Goal: Information Seeking & Learning: Learn about a topic

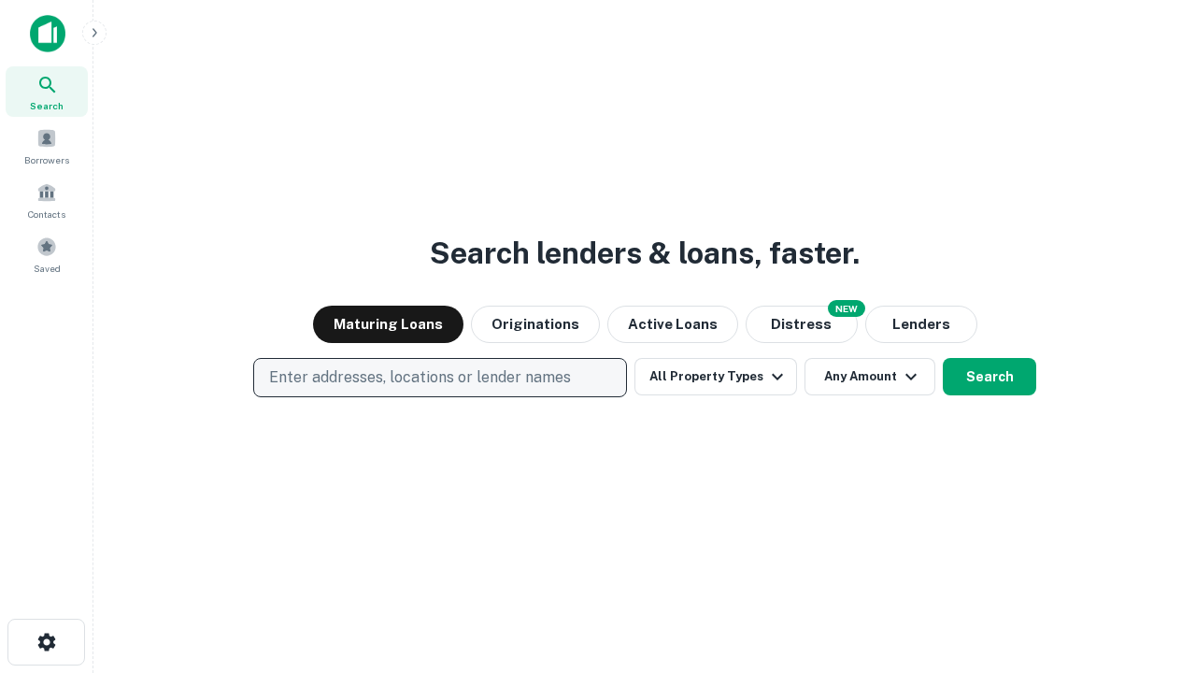
click at [439, 378] on p "Enter addresses, locations or lender names" at bounding box center [420, 377] width 302 height 22
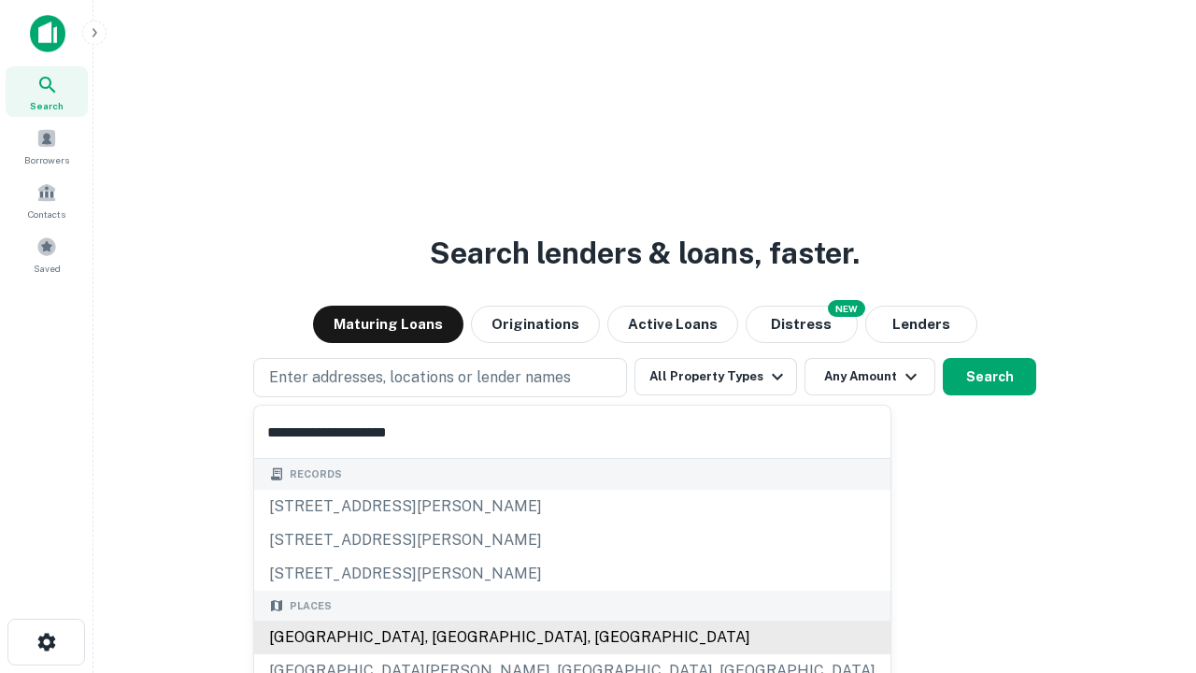
click at [447, 637] on div "Santa Monica, CA, USA" at bounding box center [572, 638] width 636 height 34
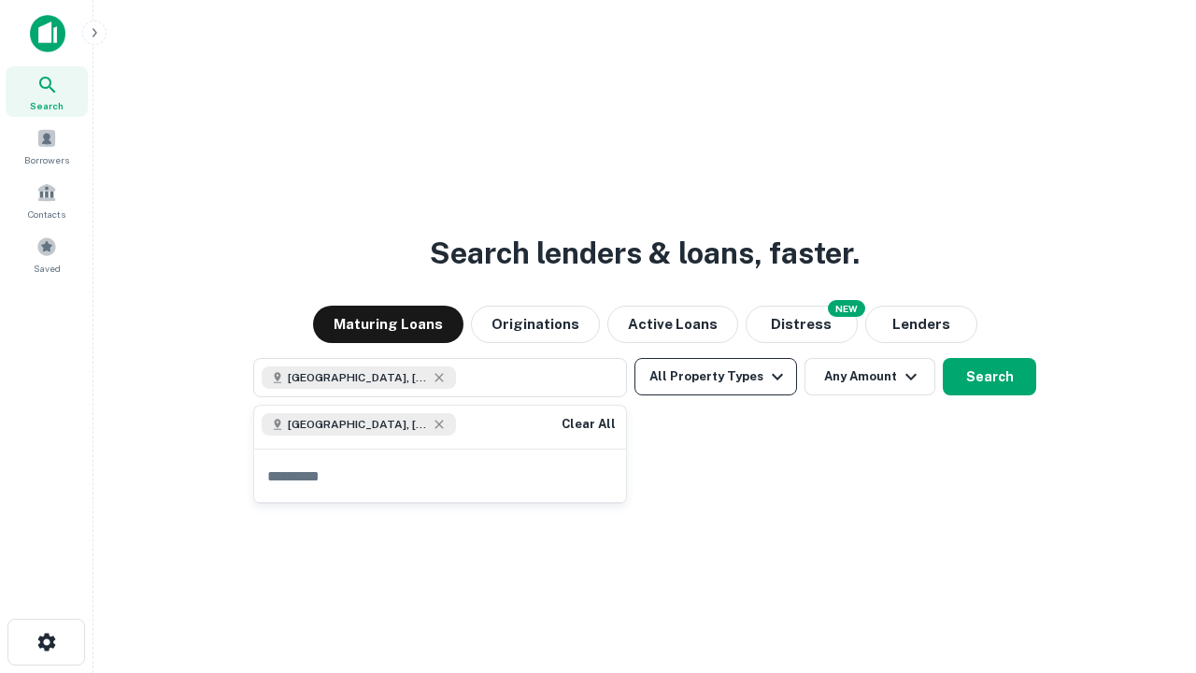
click at [716, 377] on button "All Property Types" at bounding box center [716, 376] width 163 height 37
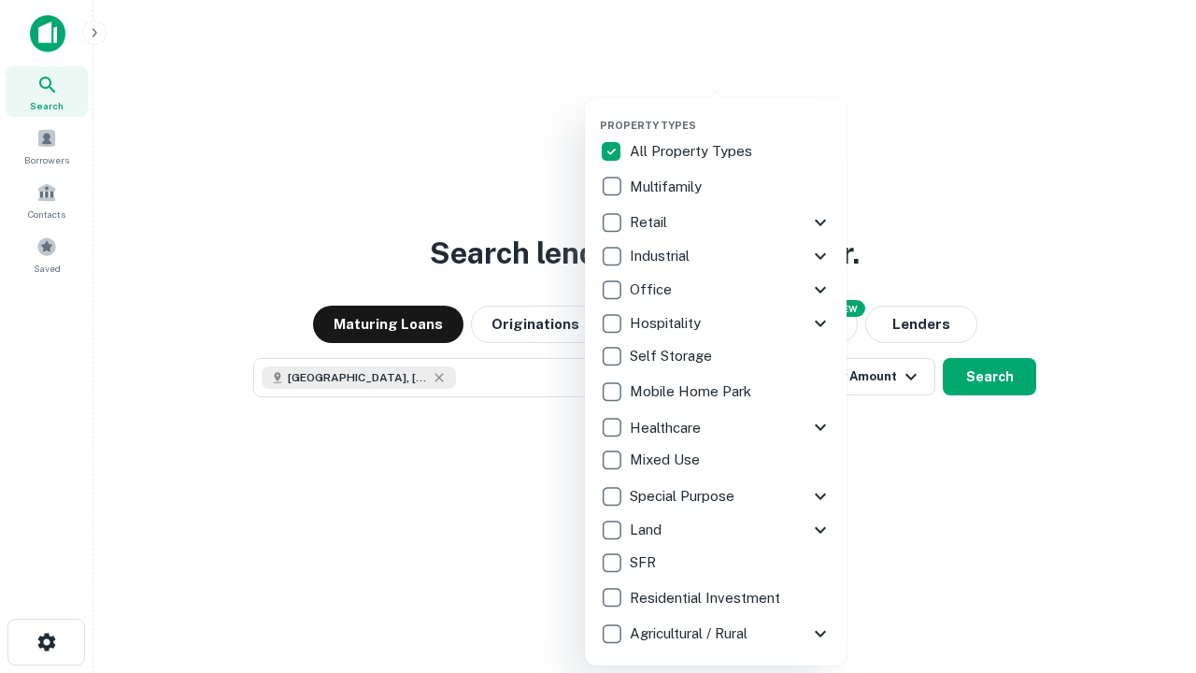
click at [731, 113] on button "button" at bounding box center [731, 113] width 262 height 1
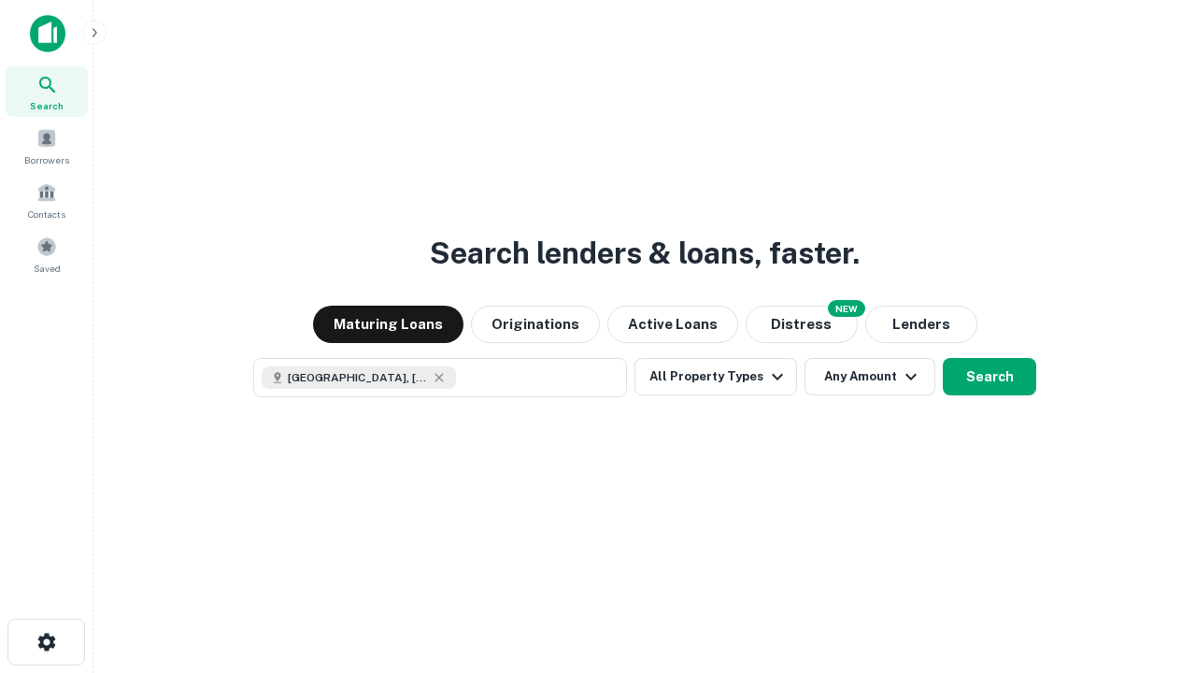
scroll to position [30, 0]
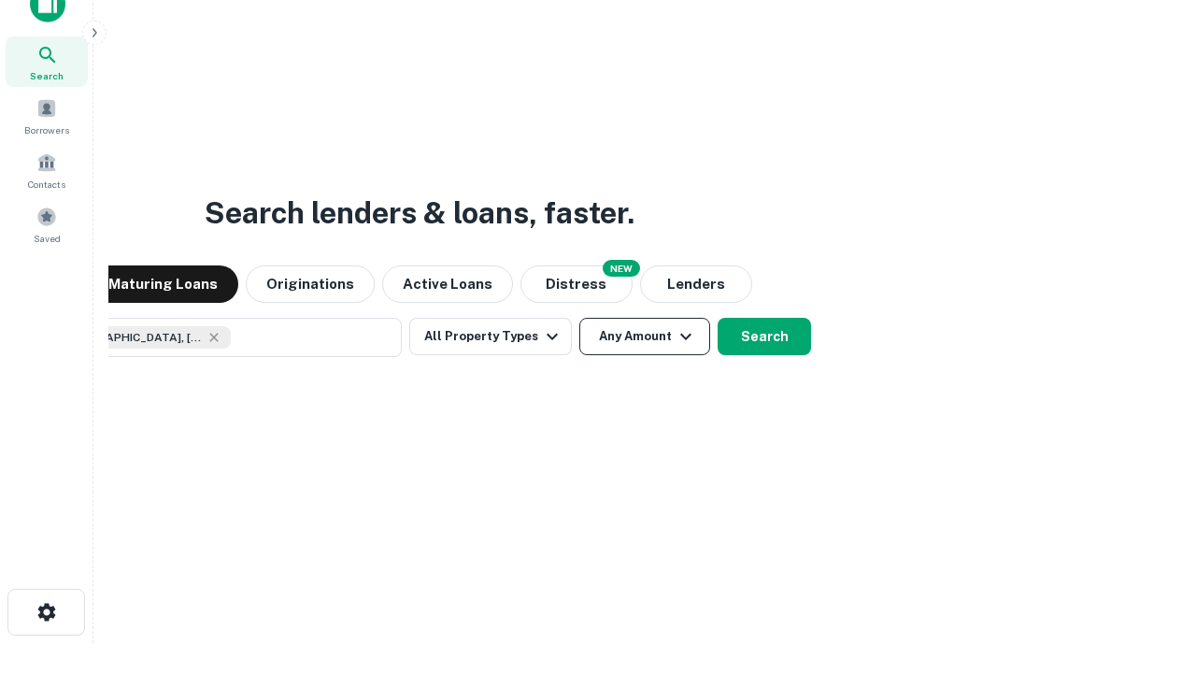
click at [579, 318] on button "Any Amount" at bounding box center [644, 336] width 131 height 37
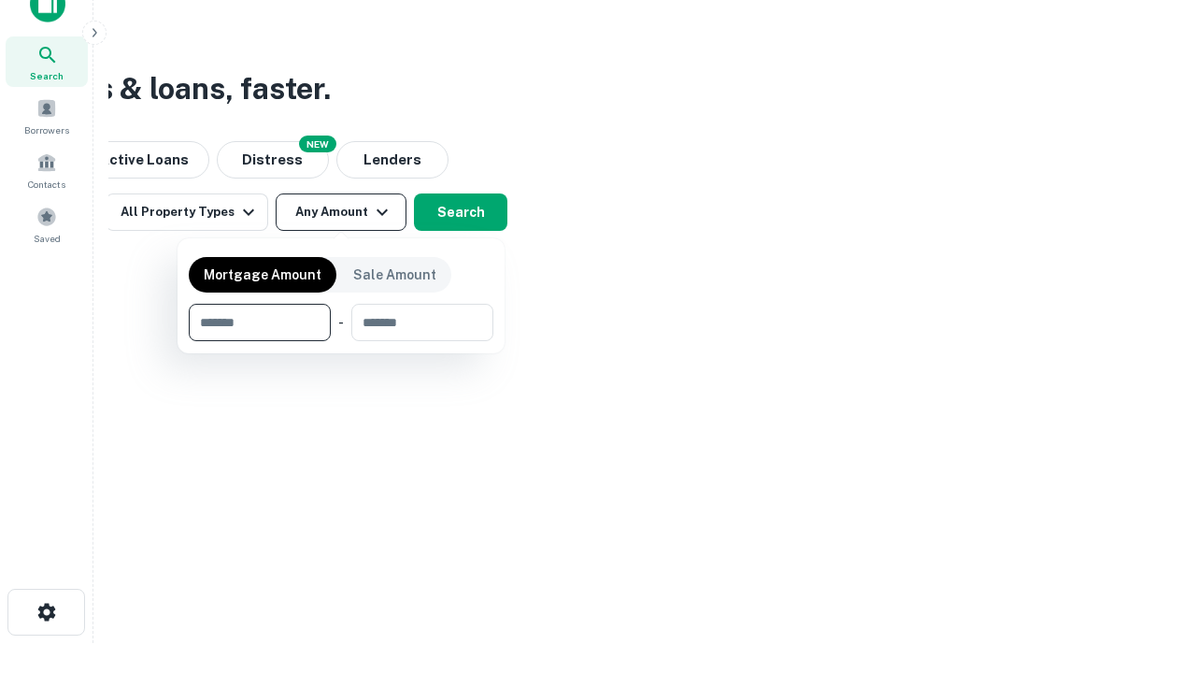
type input "*******"
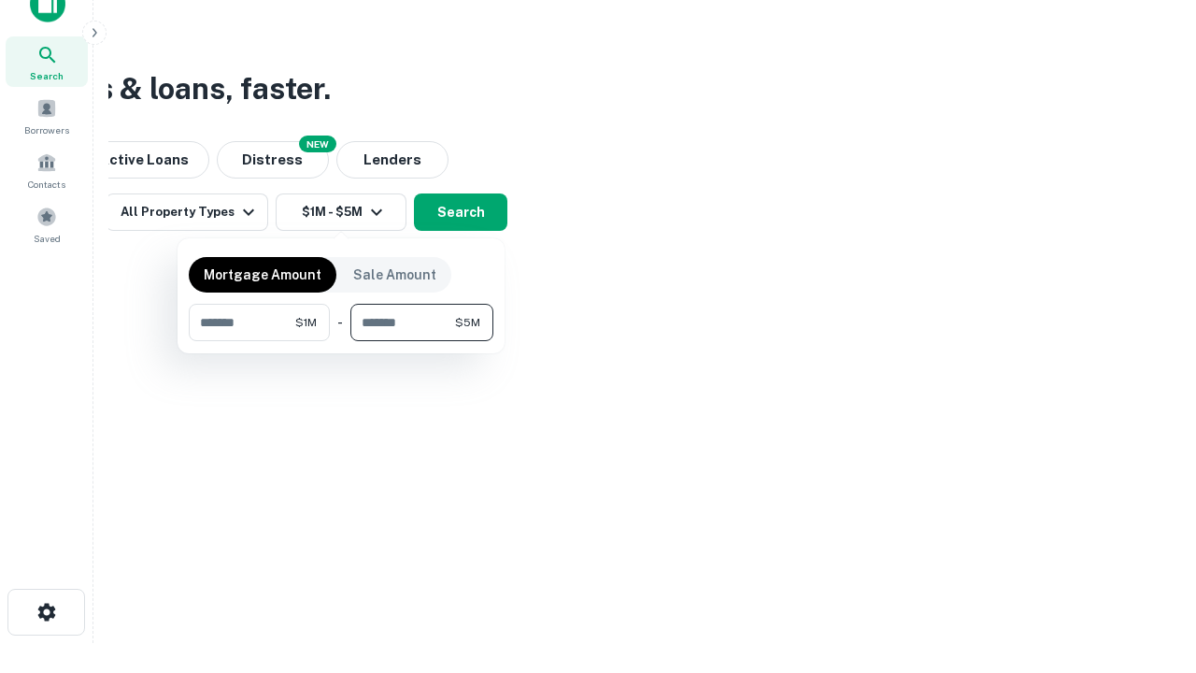
type input "*******"
click at [341, 341] on button "button" at bounding box center [341, 341] width 305 height 1
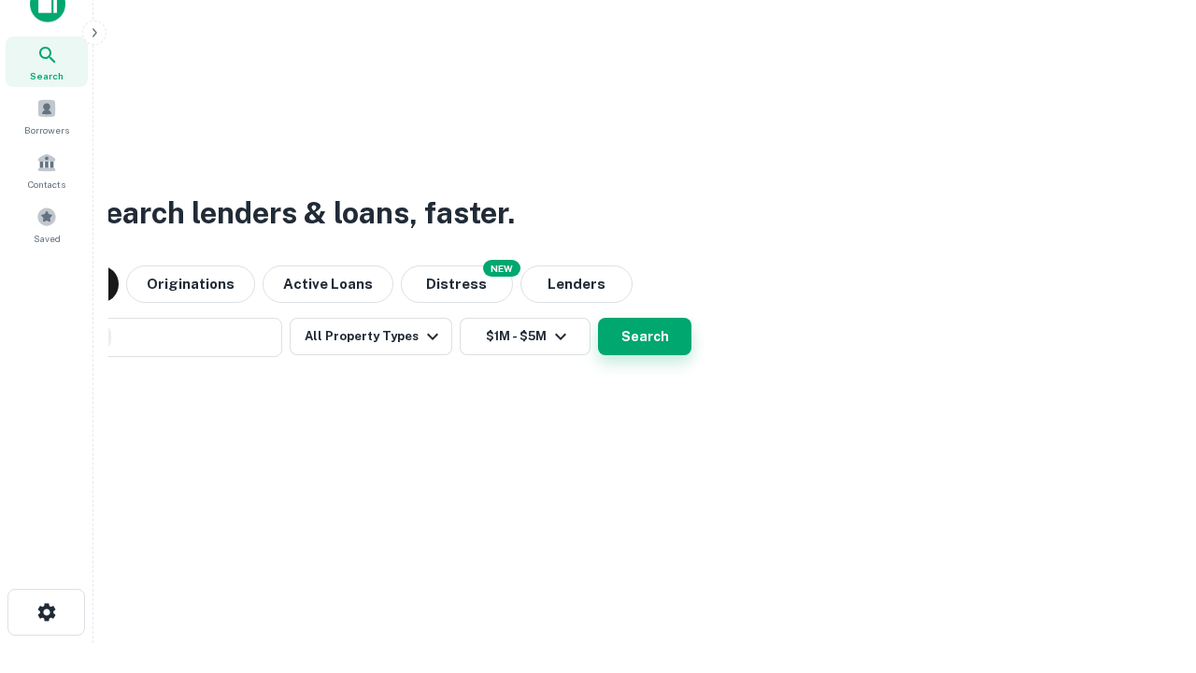
click at [598, 318] on button "Search" at bounding box center [644, 336] width 93 height 37
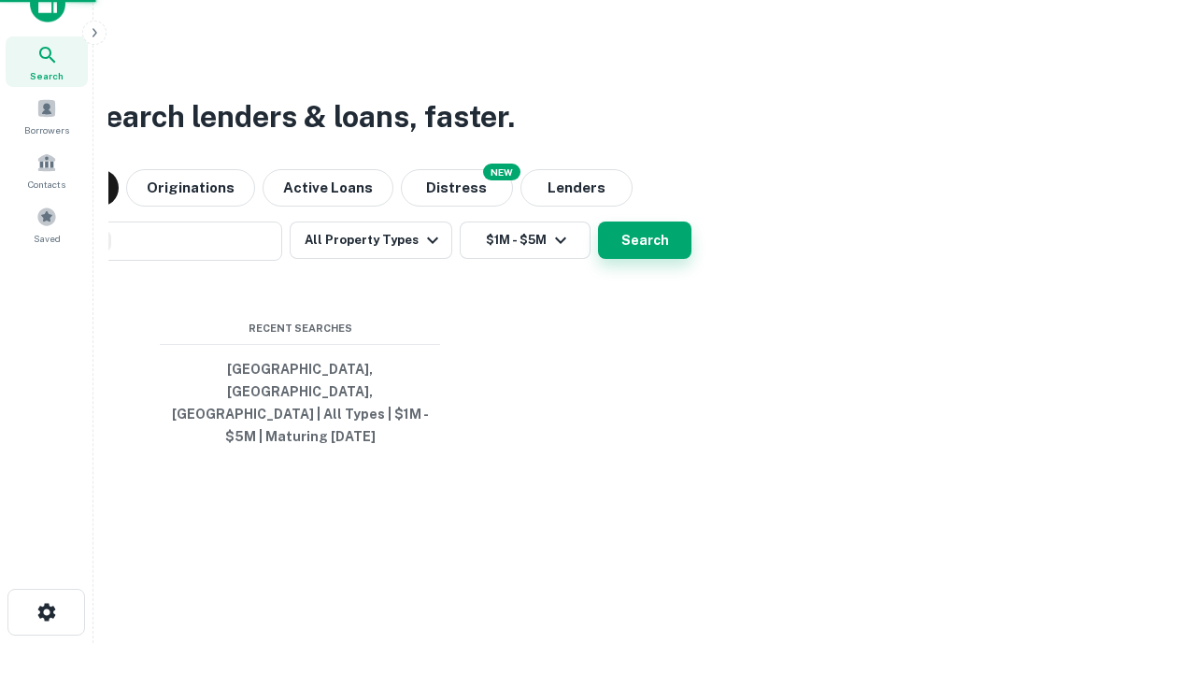
scroll to position [61, 529]
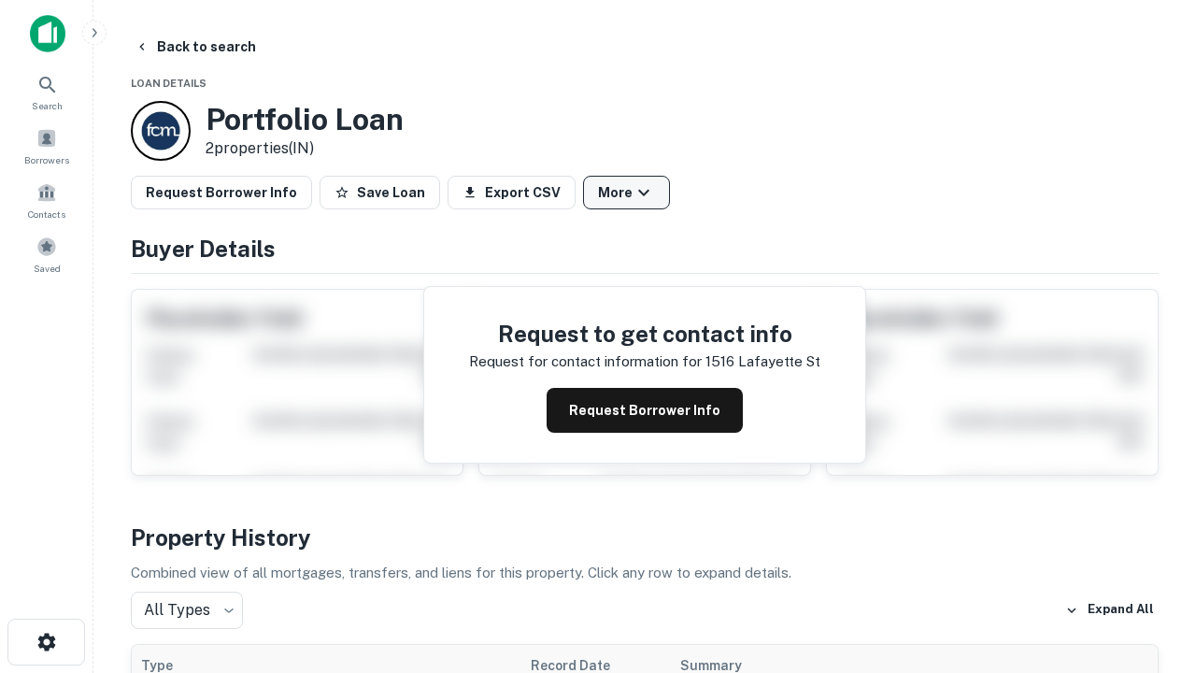
click at [626, 193] on button "More" at bounding box center [626, 193] width 87 height 34
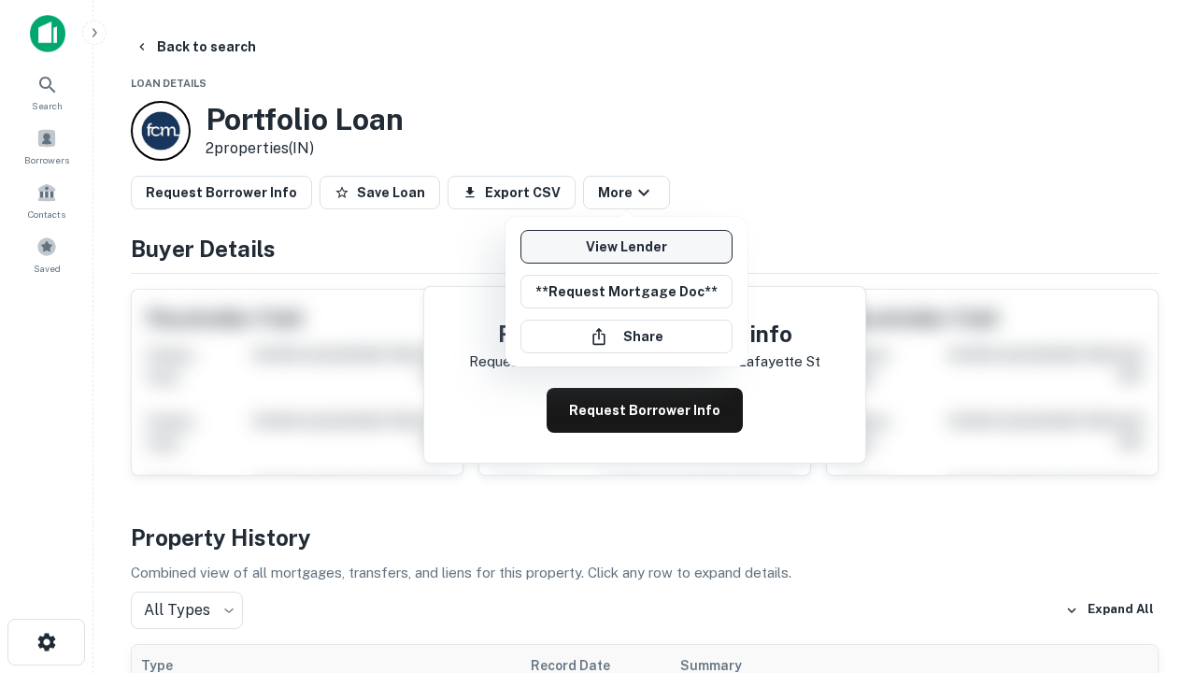
click at [626, 247] on link "View Lender" at bounding box center [627, 247] width 212 height 34
